Goal: Task Accomplishment & Management: Manage account settings

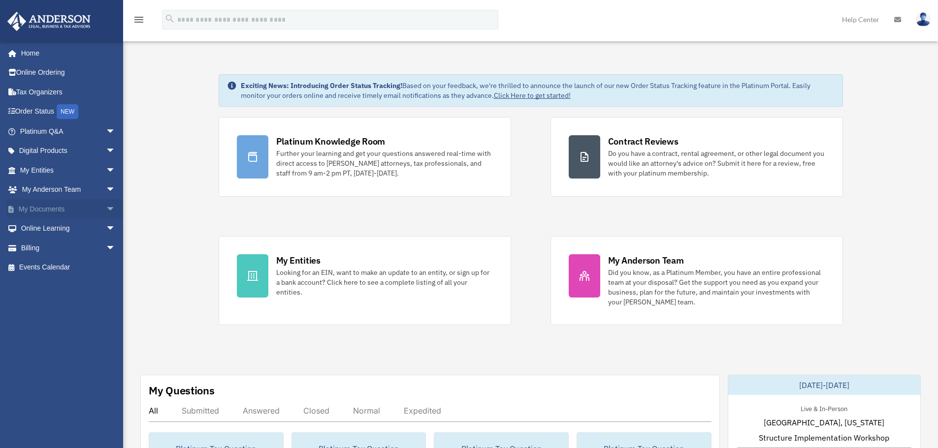
click at [106, 210] on span "arrow_drop_down" at bounding box center [116, 209] width 20 height 20
click at [85, 229] on link "Box" at bounding box center [72, 229] width 117 height 20
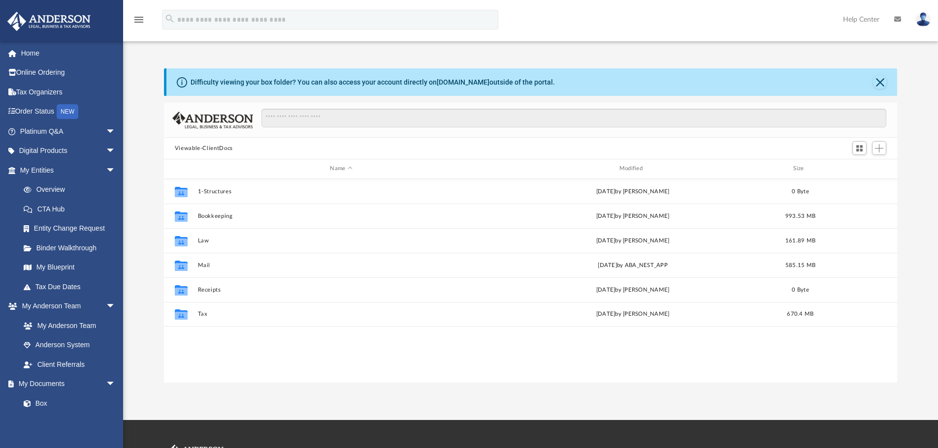
scroll to position [217, 725]
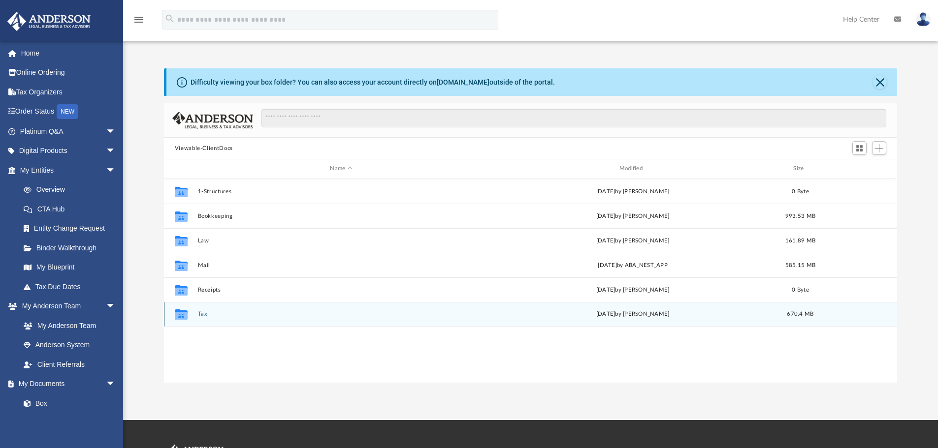
click at [205, 315] on button "Tax" at bounding box center [340, 314] width 287 height 6
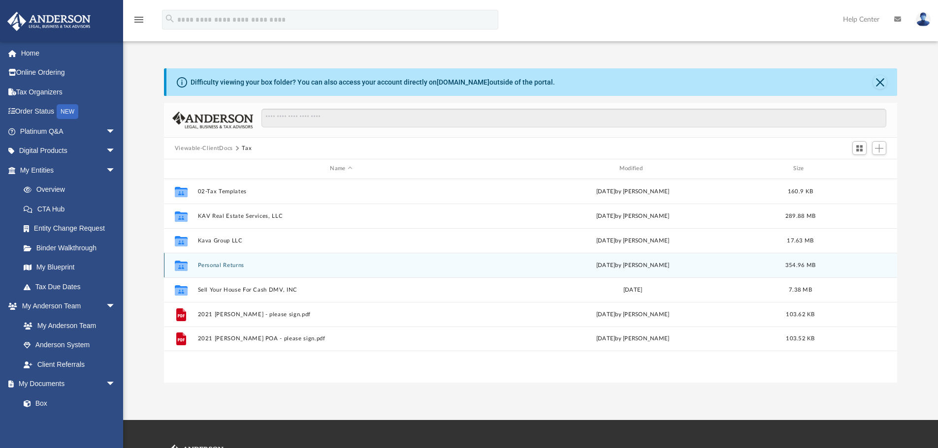
click at [229, 265] on button "Personal Returns" at bounding box center [340, 265] width 287 height 6
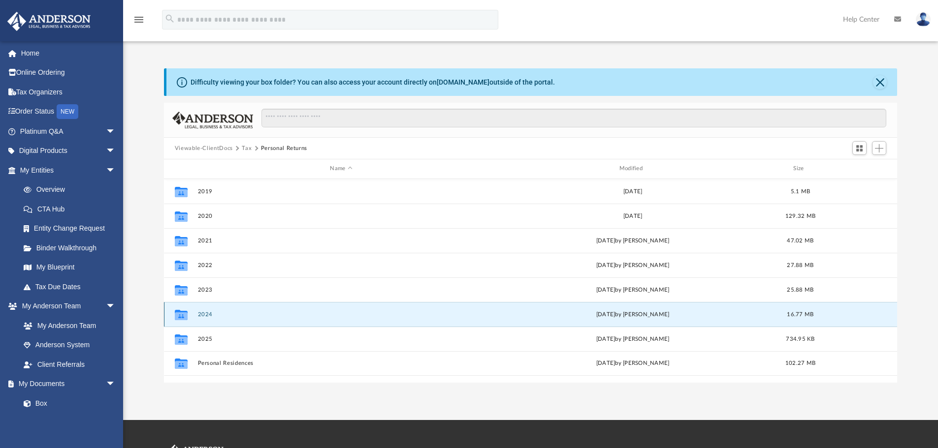
click at [208, 313] on button "2024" at bounding box center [340, 315] width 287 height 6
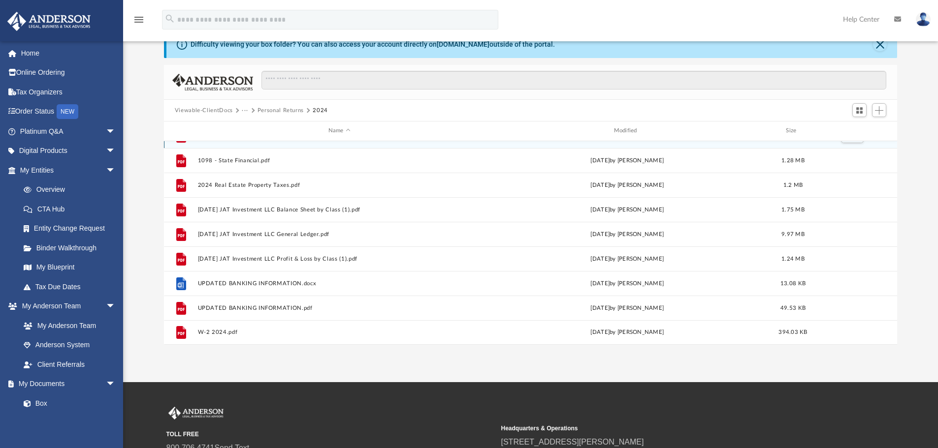
scroll to position [0, 0]
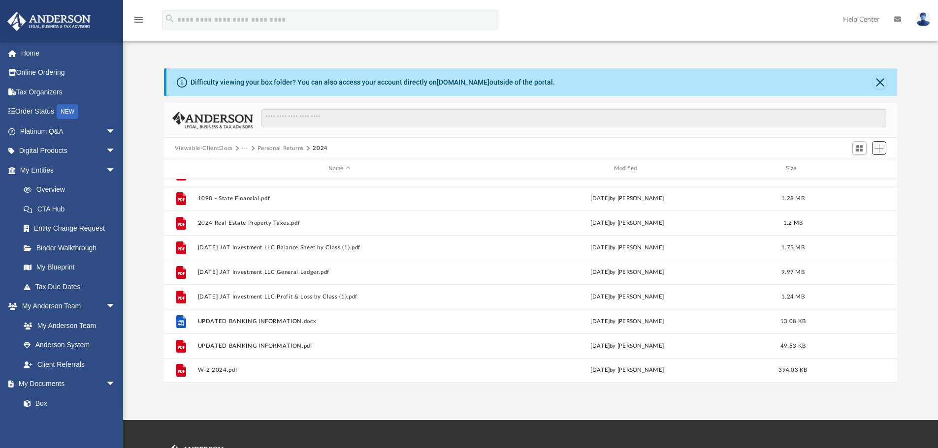
click at [882, 151] on span "Add" at bounding box center [879, 148] width 8 height 8
click at [861, 169] on li "Upload" at bounding box center [864, 168] width 31 height 10
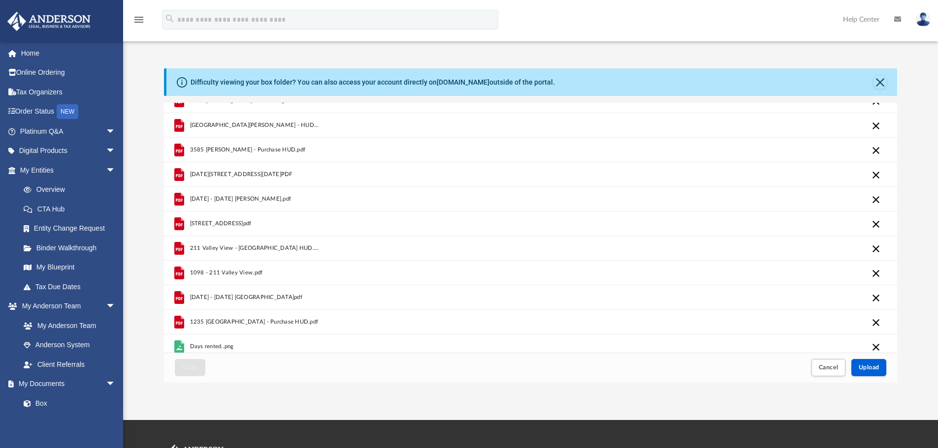
scroll to position [21, 0]
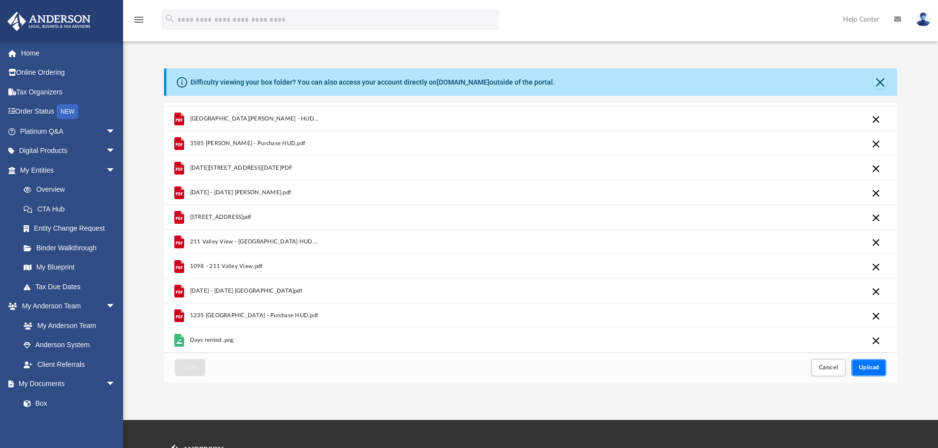
click at [875, 372] on button "Upload" at bounding box center [868, 367] width 35 height 17
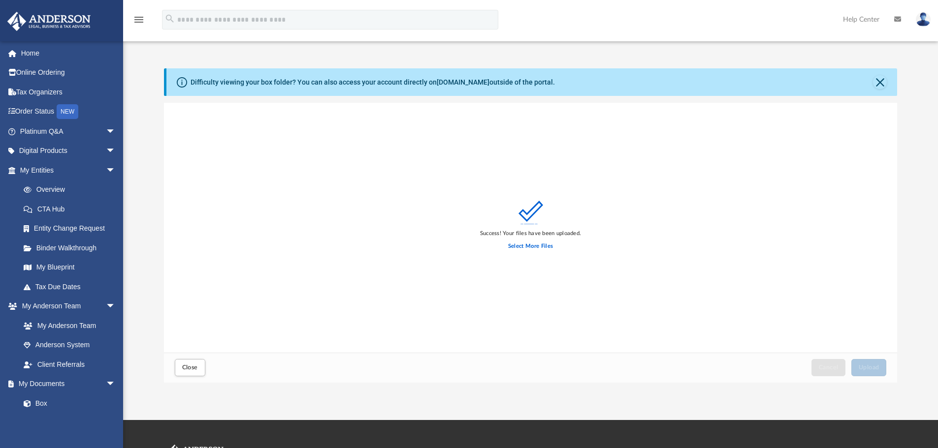
scroll to position [0, 0]
click at [188, 371] on span "Close" at bounding box center [190, 368] width 16 height 6
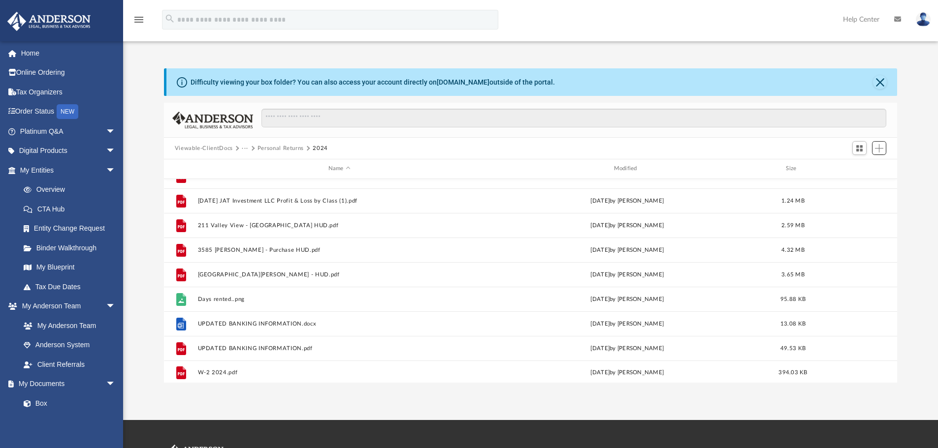
scroll to position [288, 0]
